Goal: Subscribe to service/newsletter

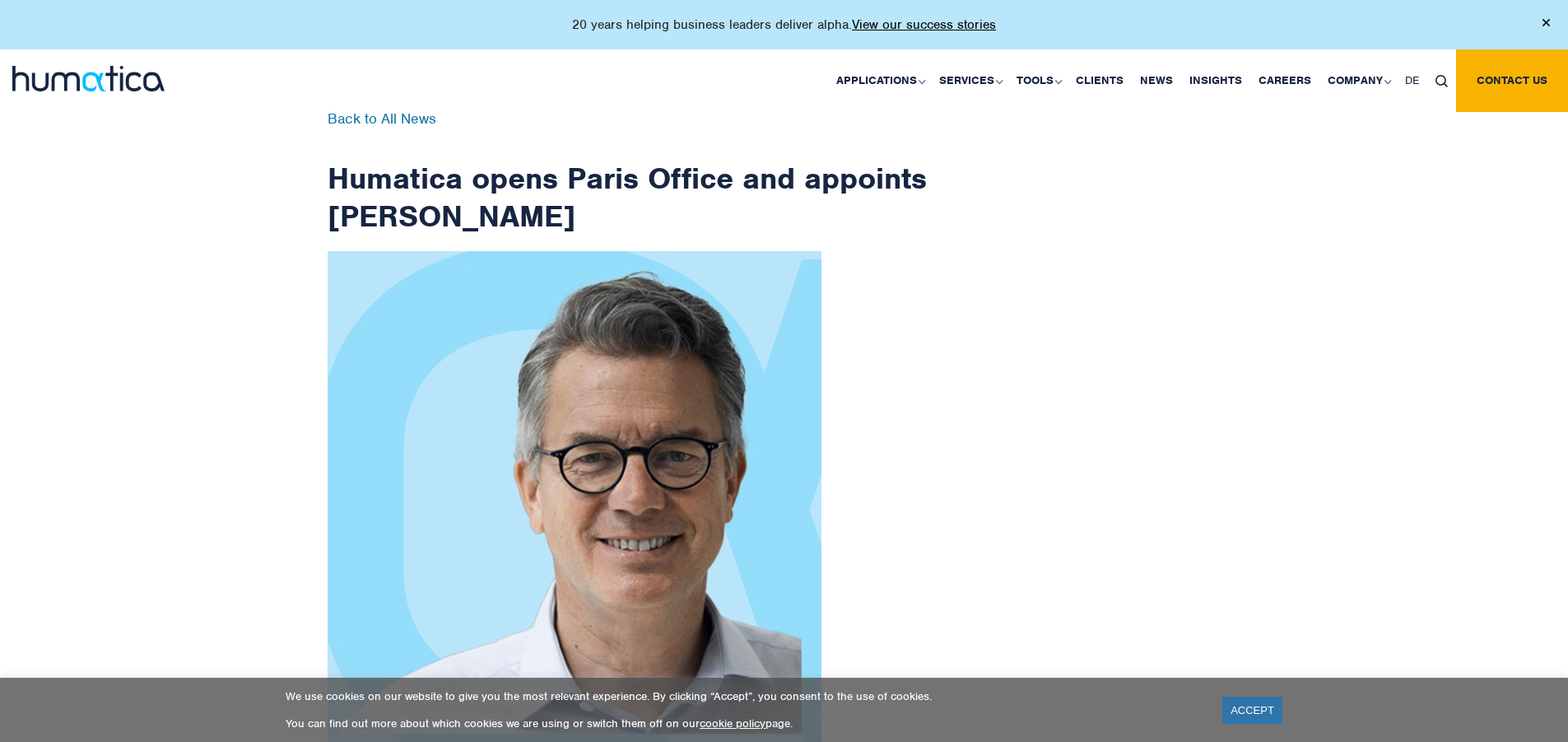
scroll to position [2627, 0]
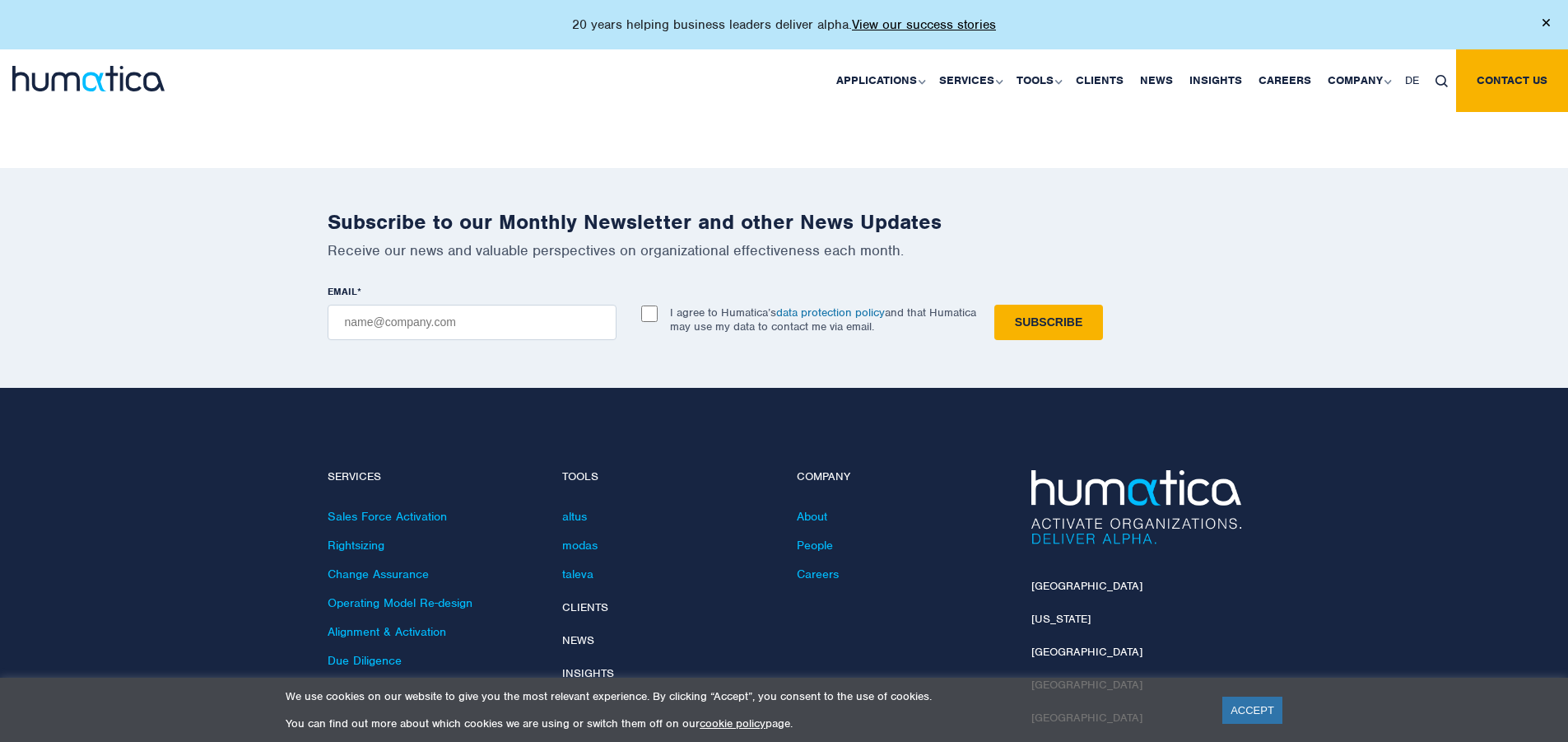
checkbox input "true"
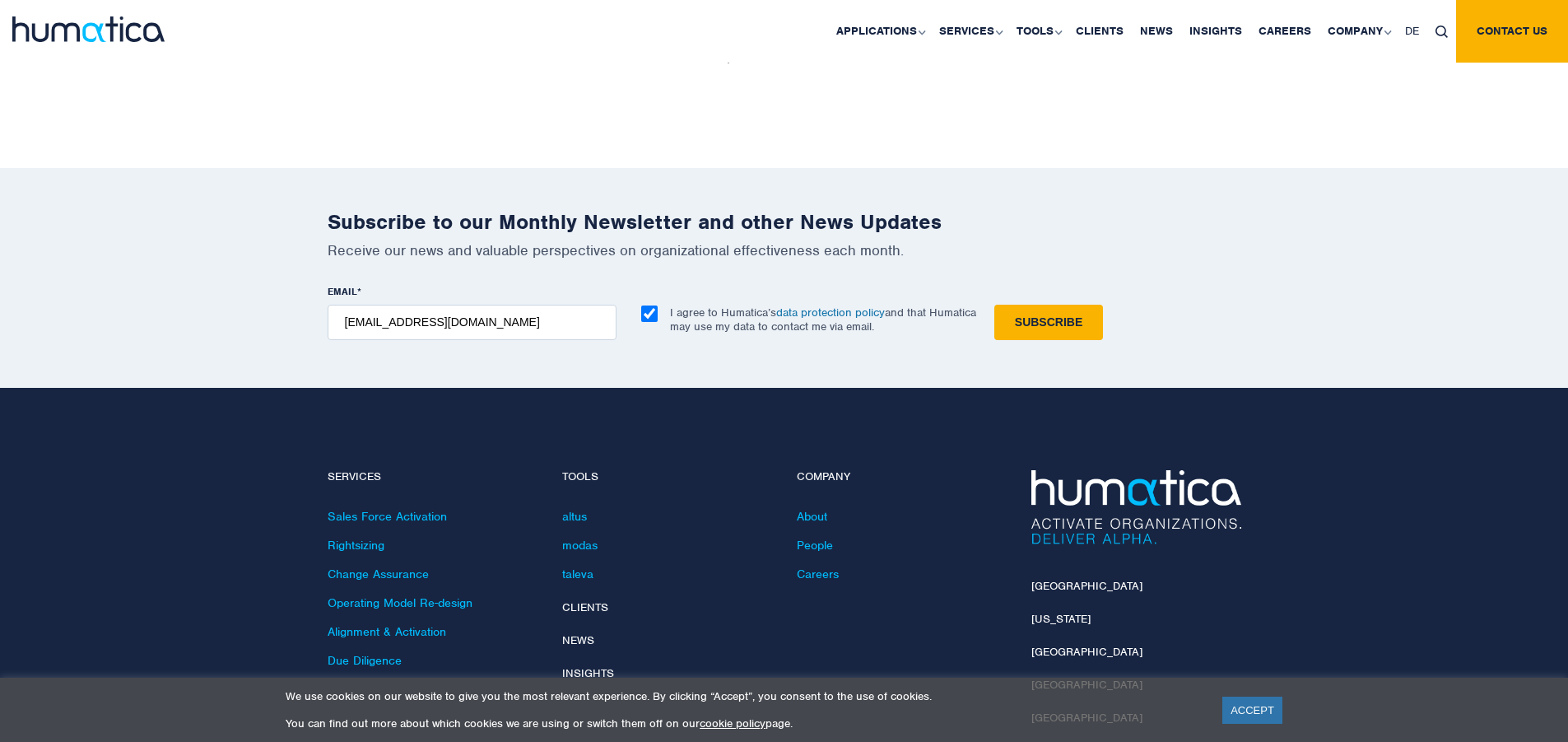
type input "[EMAIL_ADDRESS][DOMAIN_NAME]"
click at [994, 305] on input "Subscribe" at bounding box center [1048, 322] width 108 height 35
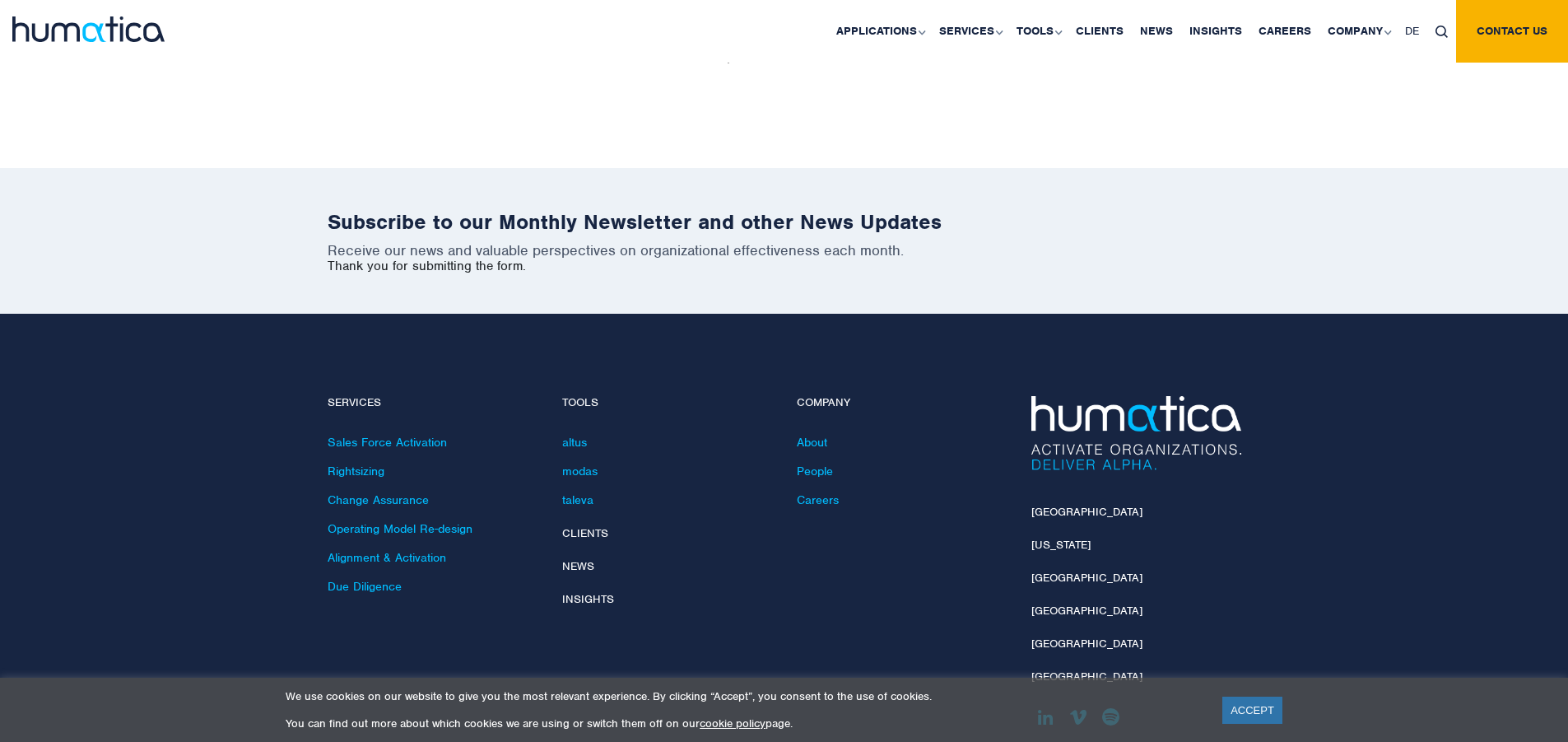
scroll to position [2553, 0]
